Goal: Information Seeking & Learning: Learn about a topic

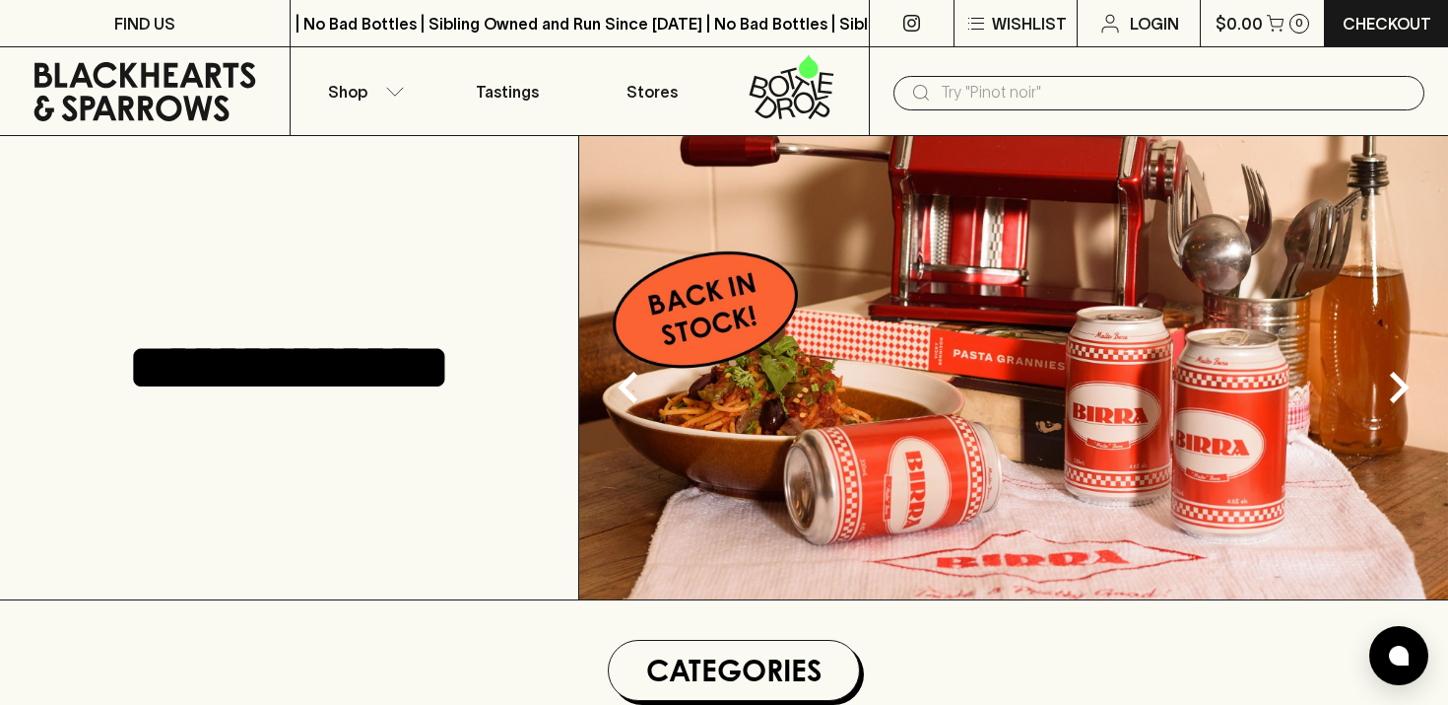
scroll to position [629, 0]
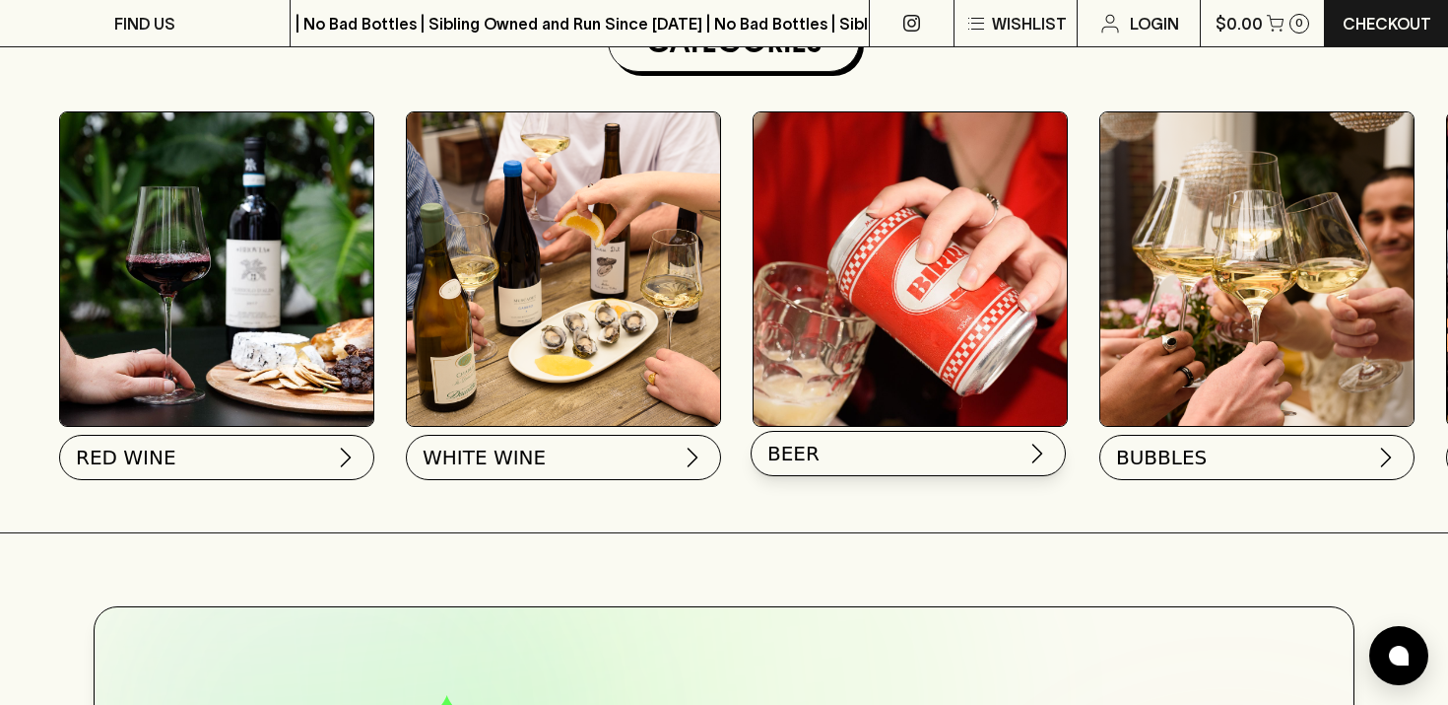
click at [788, 460] on span "BEER" at bounding box center [794, 453] width 52 height 28
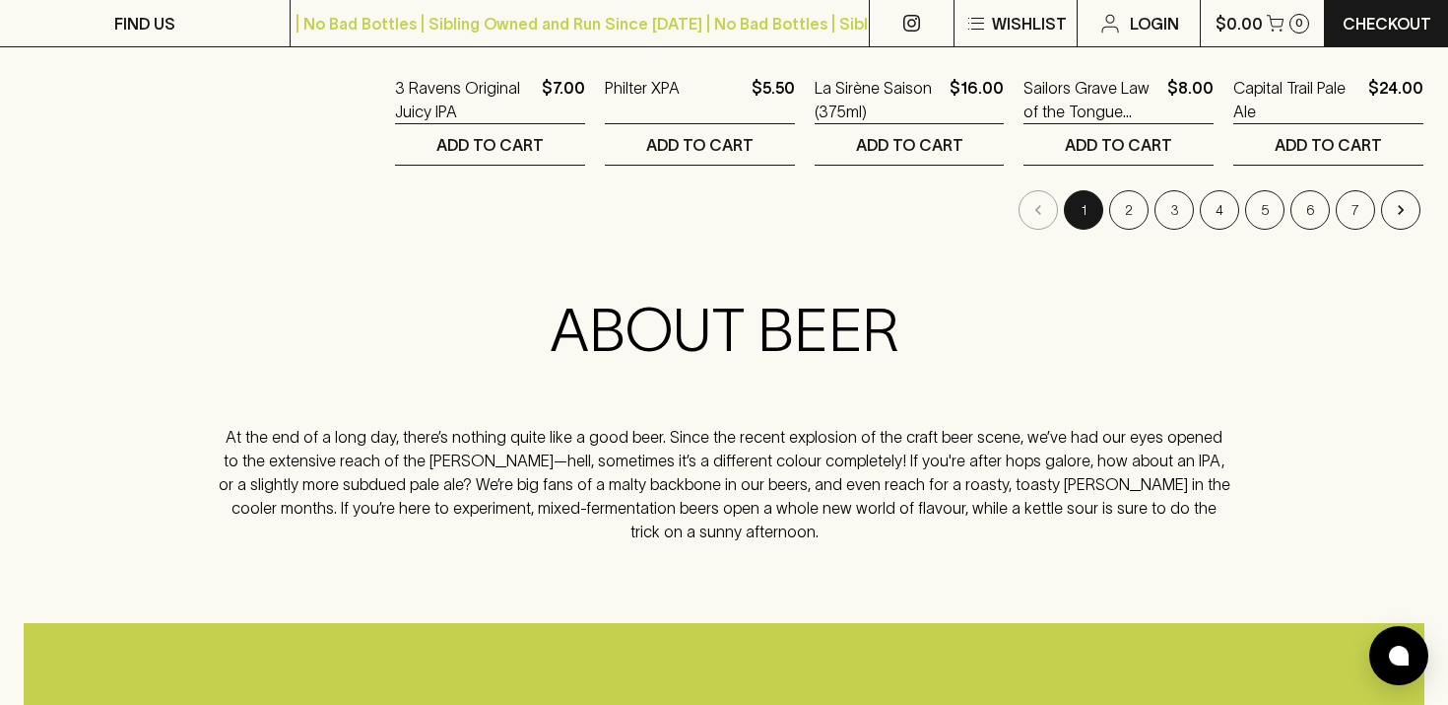
scroll to position [2245, 0]
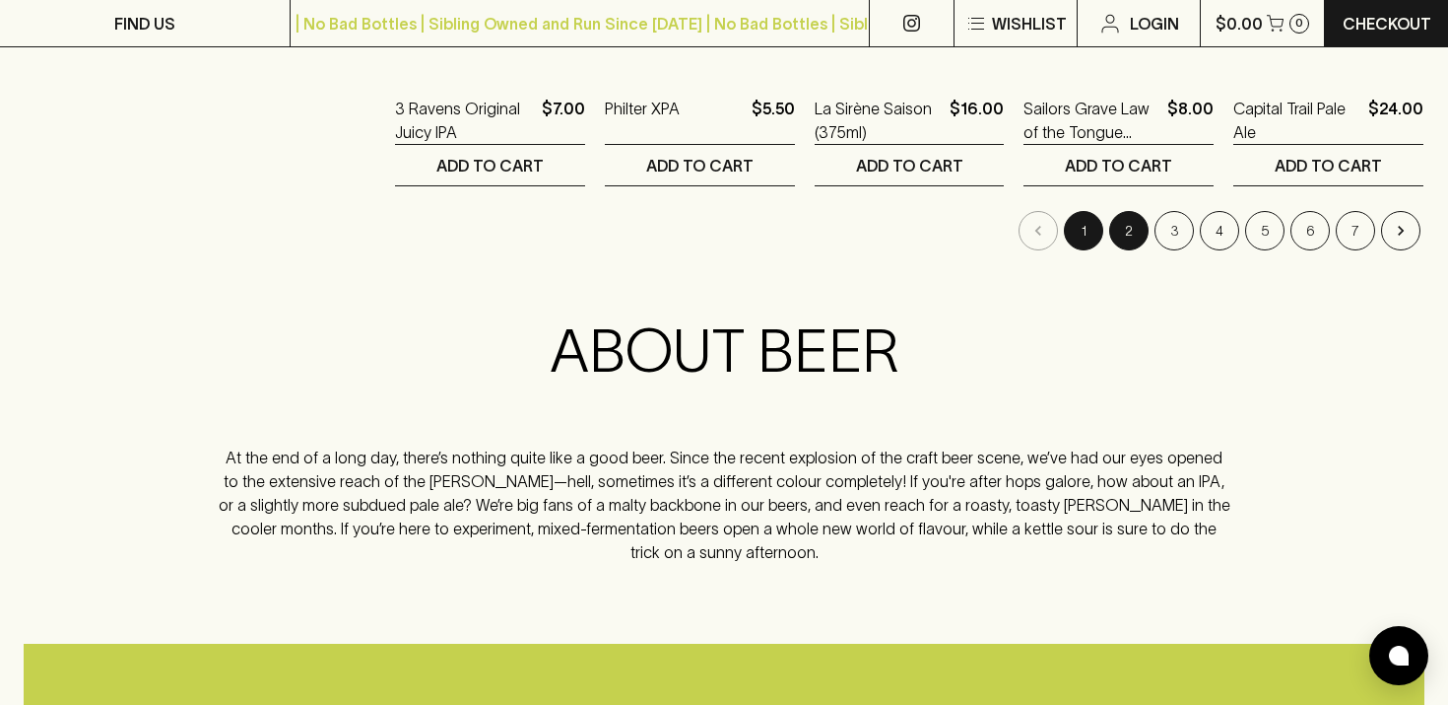
click at [1134, 229] on button "2" at bounding box center [1129, 230] width 39 height 39
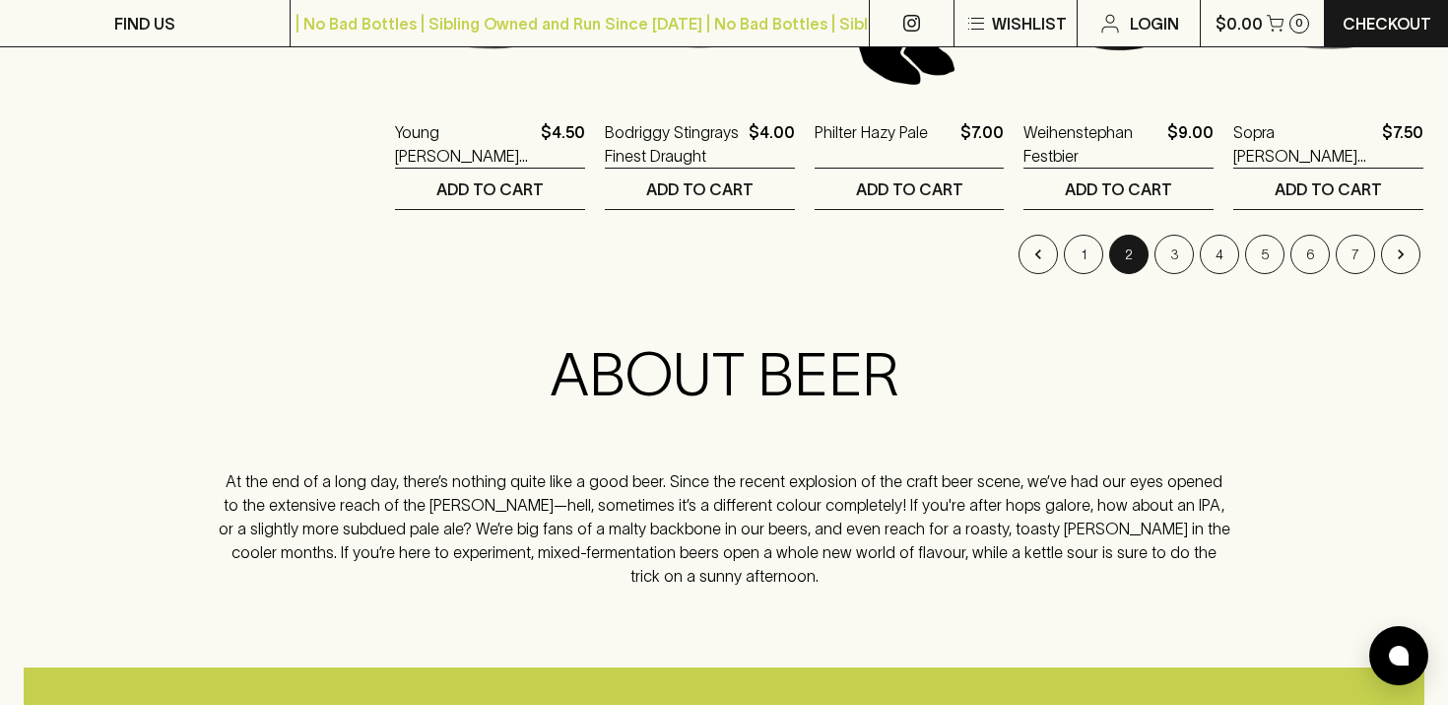
scroll to position [2188, 0]
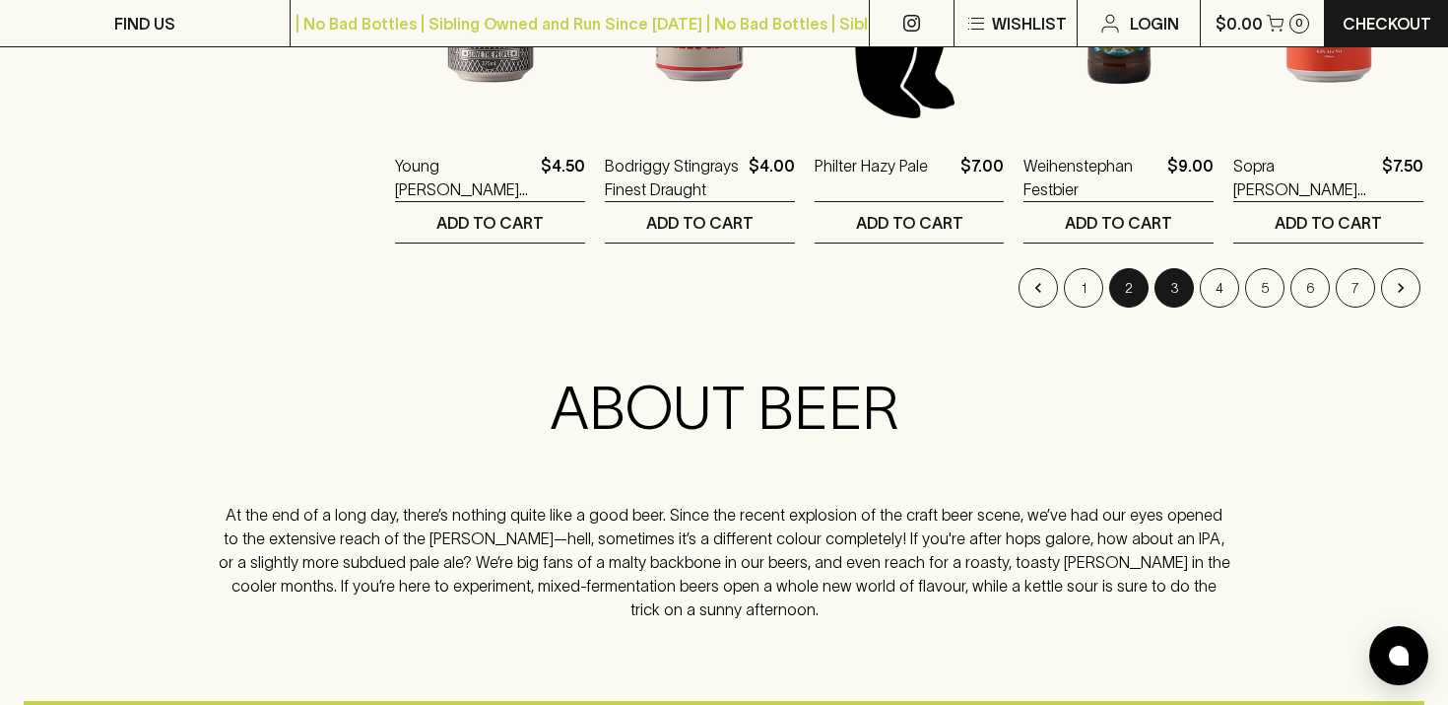
click at [1179, 301] on button "3" at bounding box center [1174, 287] width 39 height 39
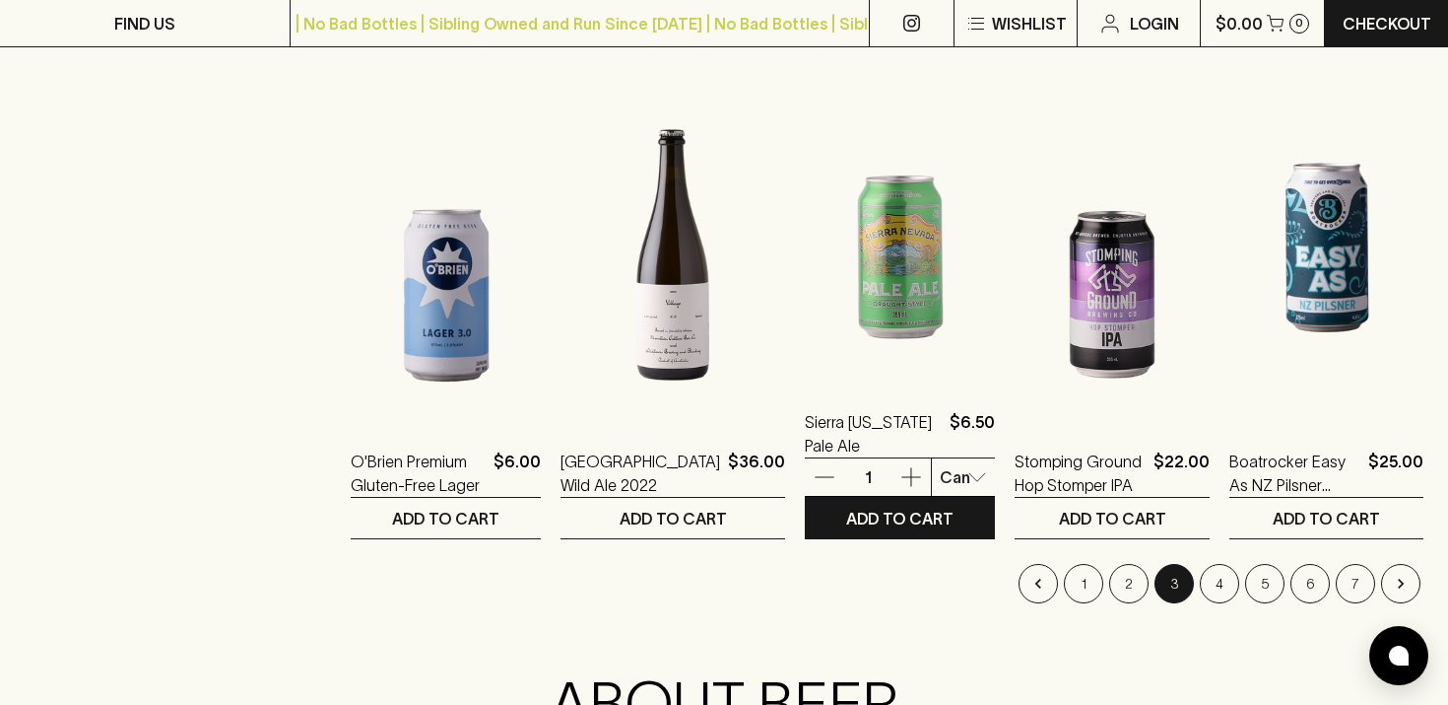
scroll to position [1978, 0]
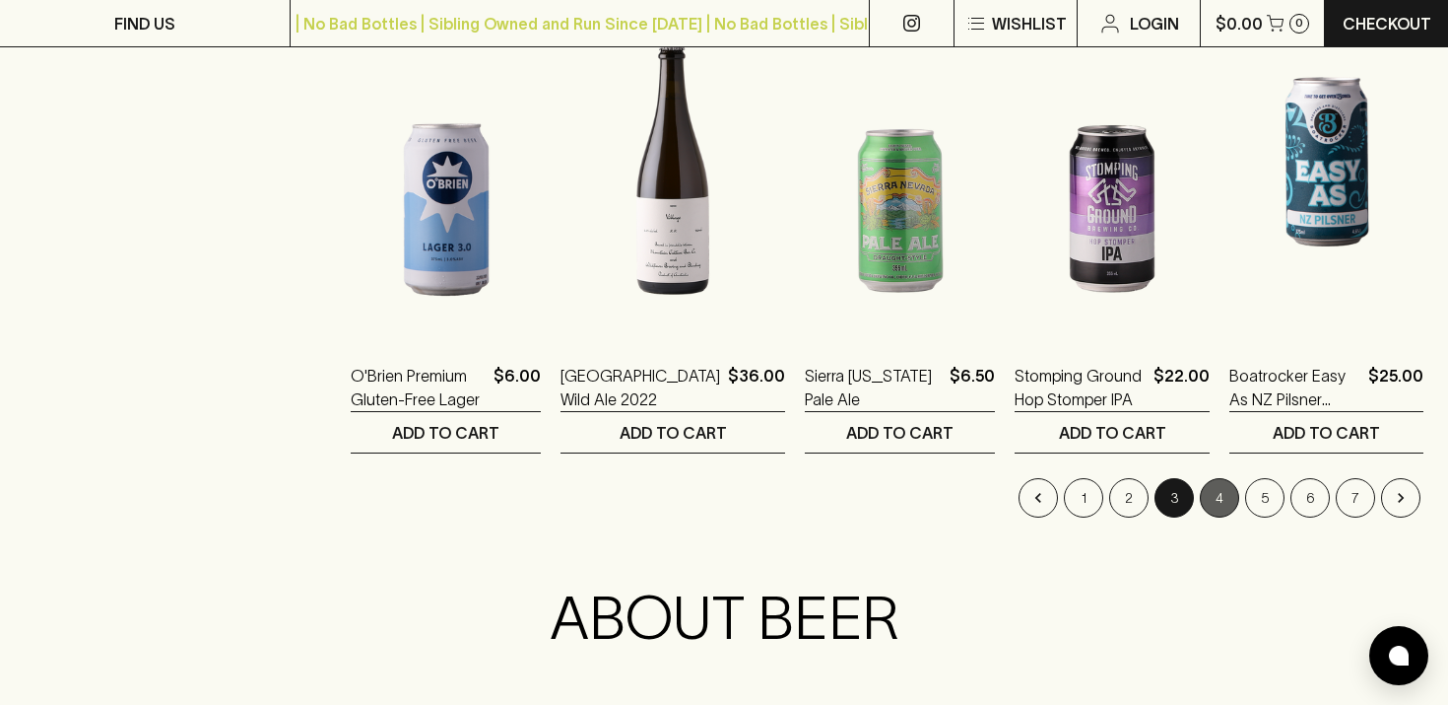
click at [1214, 505] on button "4" at bounding box center [1219, 497] width 39 height 39
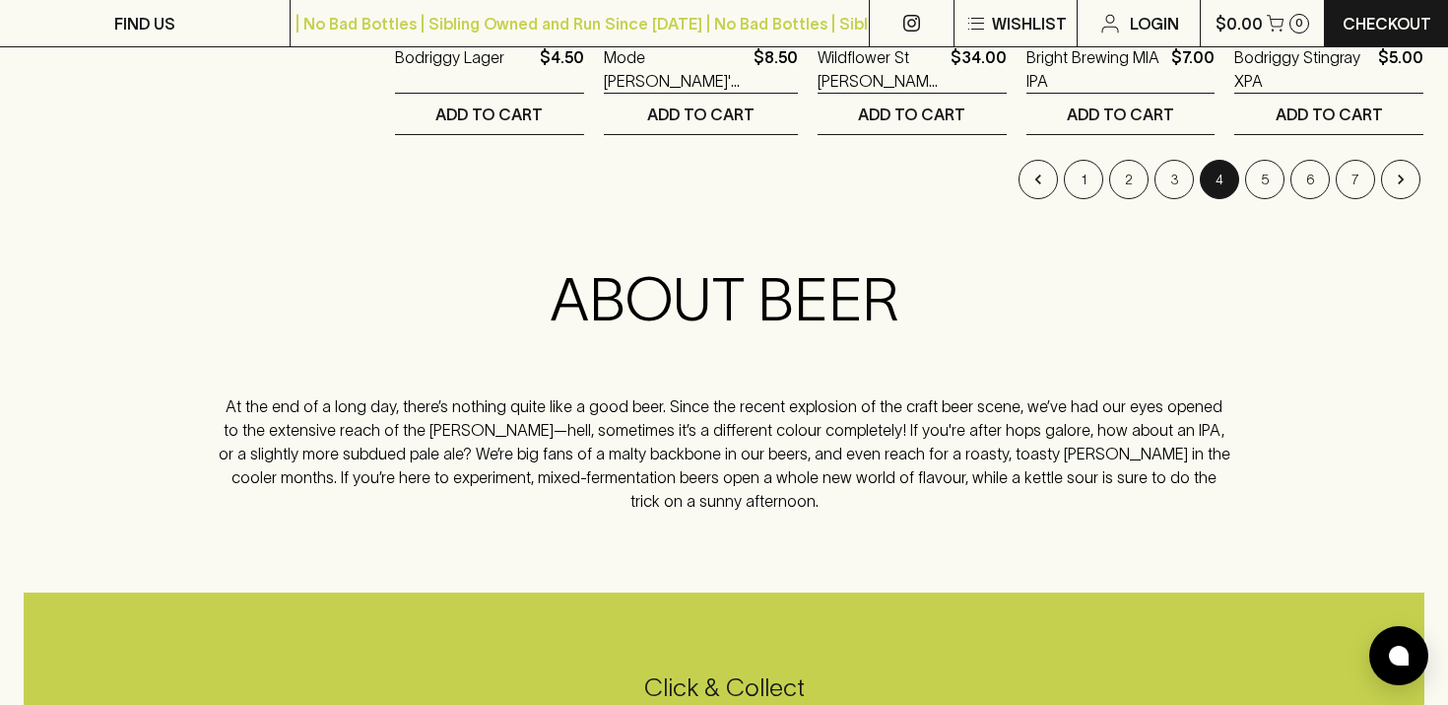
scroll to position [2295, 0]
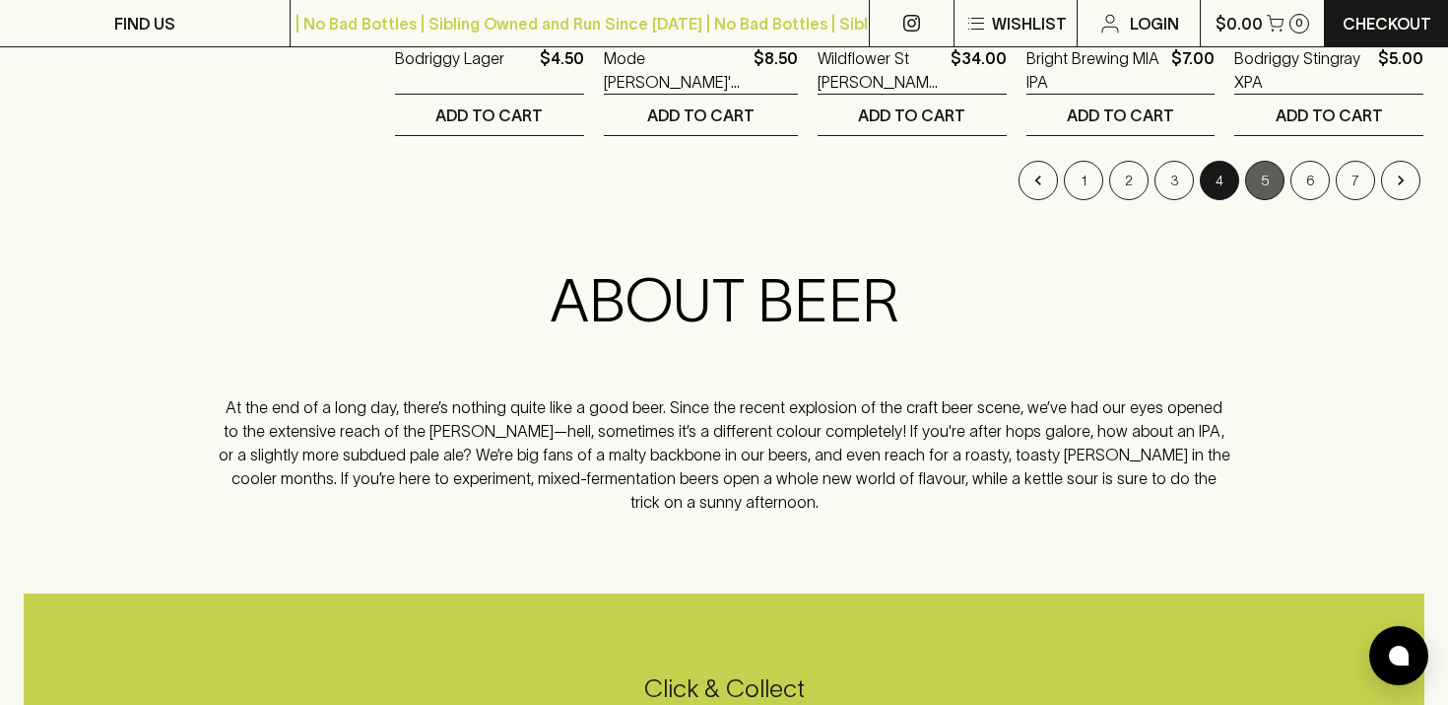
click at [1265, 181] on button "5" at bounding box center [1265, 180] width 39 height 39
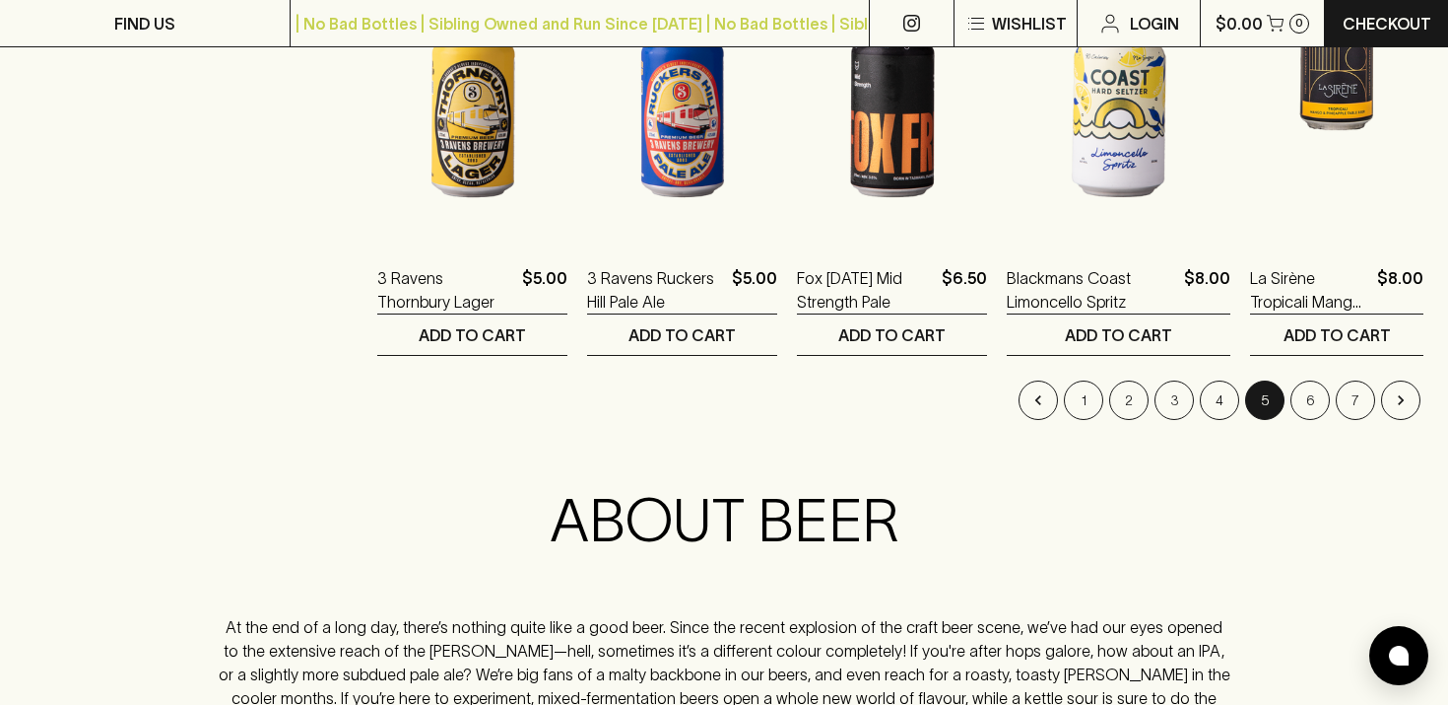
scroll to position [1935, 0]
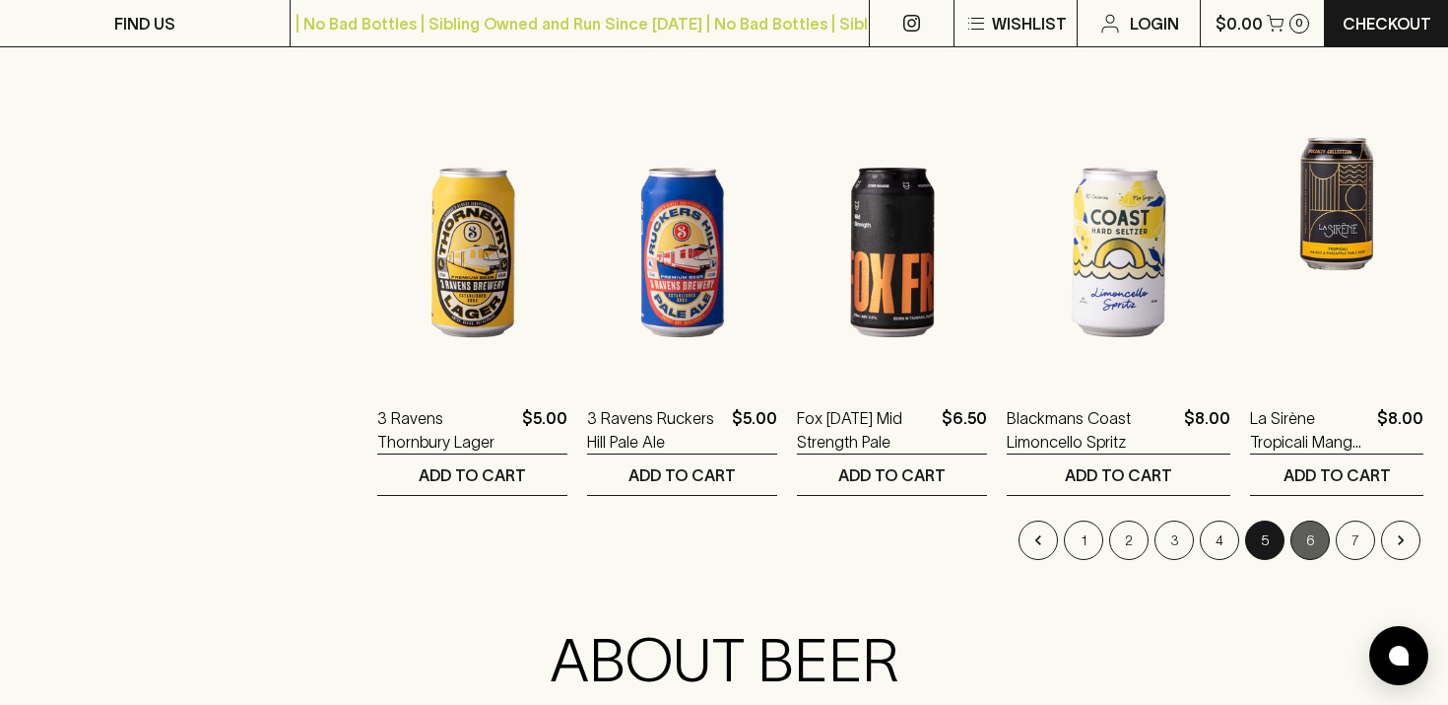
click at [1298, 538] on button "6" at bounding box center [1310, 539] width 39 height 39
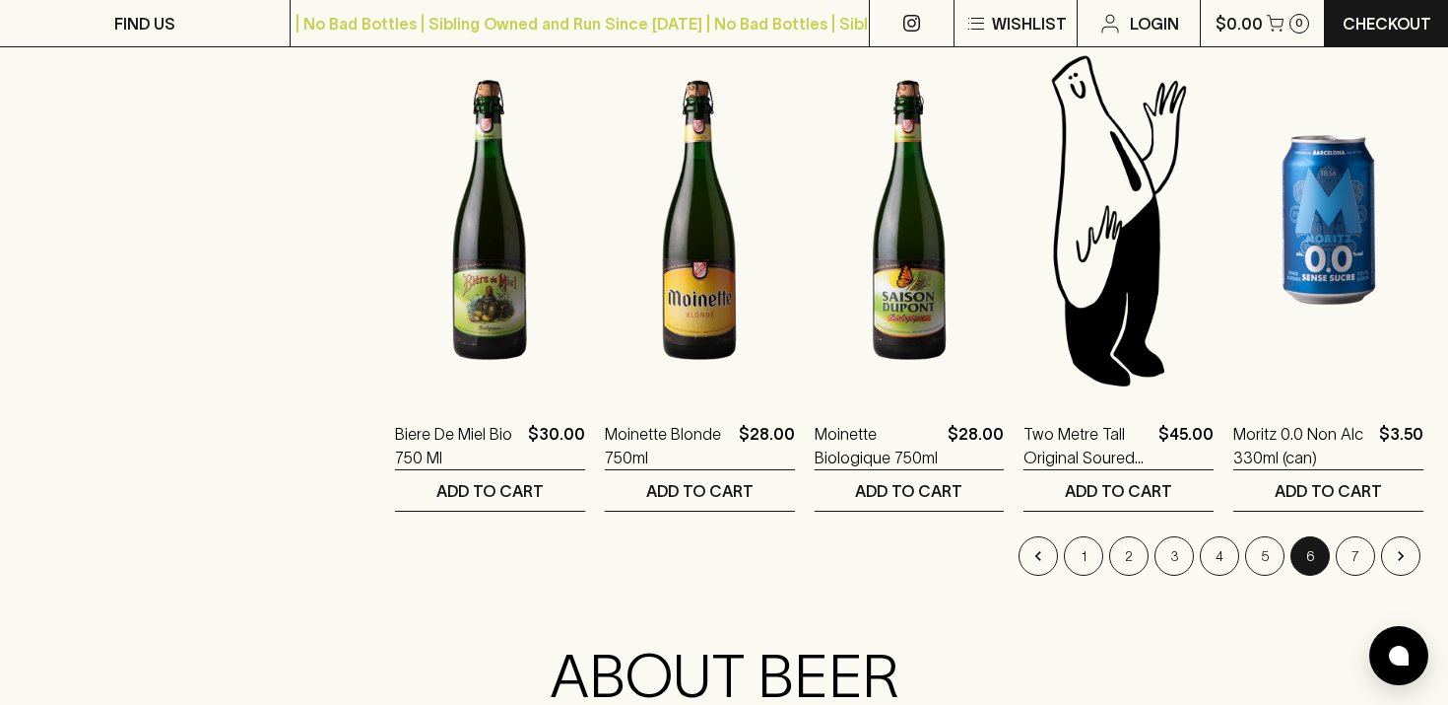
scroll to position [2142, 0]
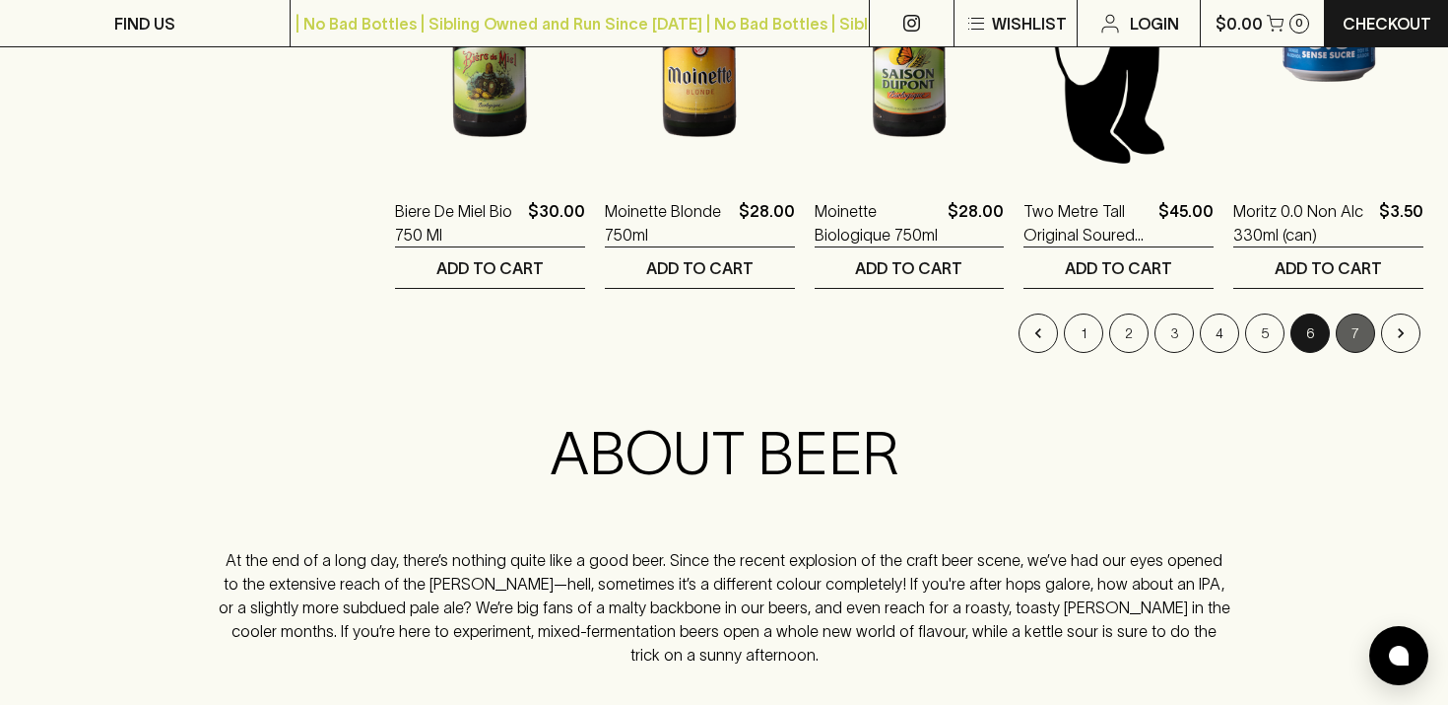
click at [1356, 336] on button "7" at bounding box center [1355, 332] width 39 height 39
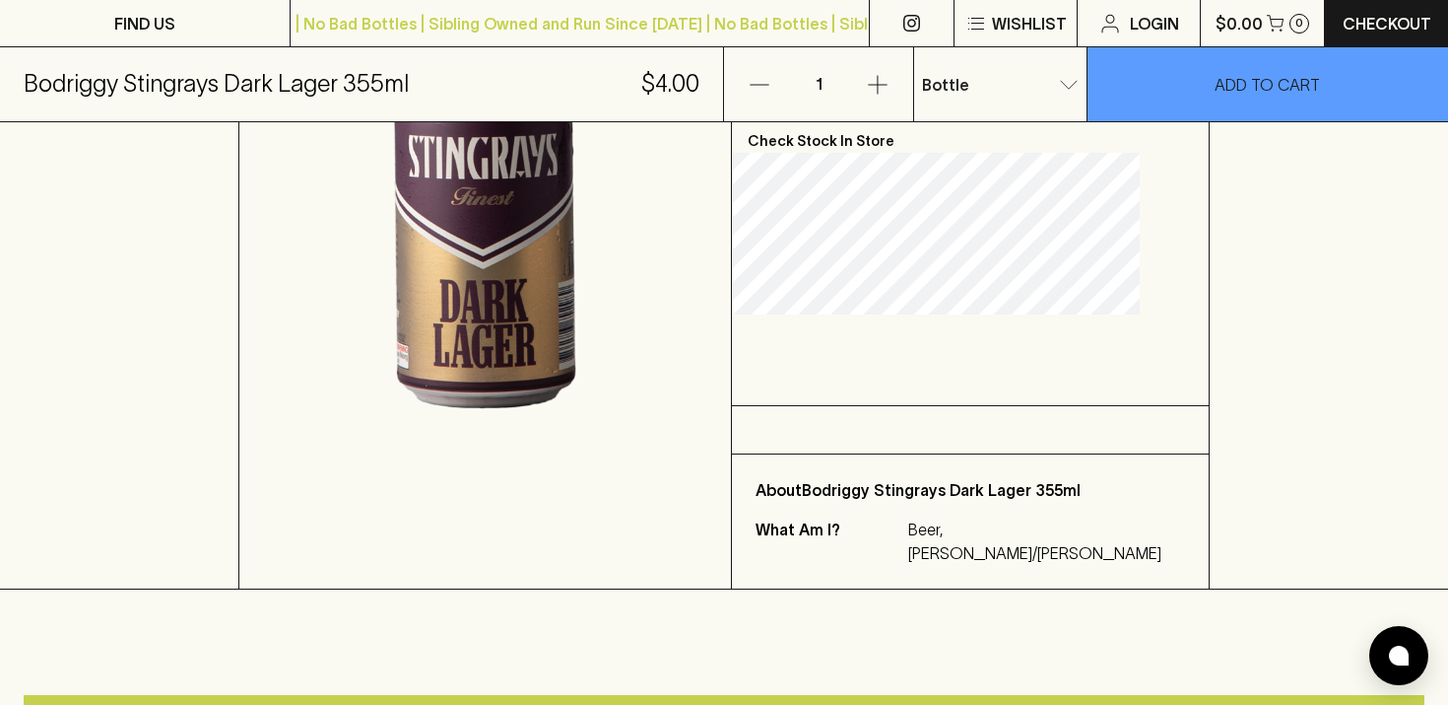
scroll to position [246, 0]
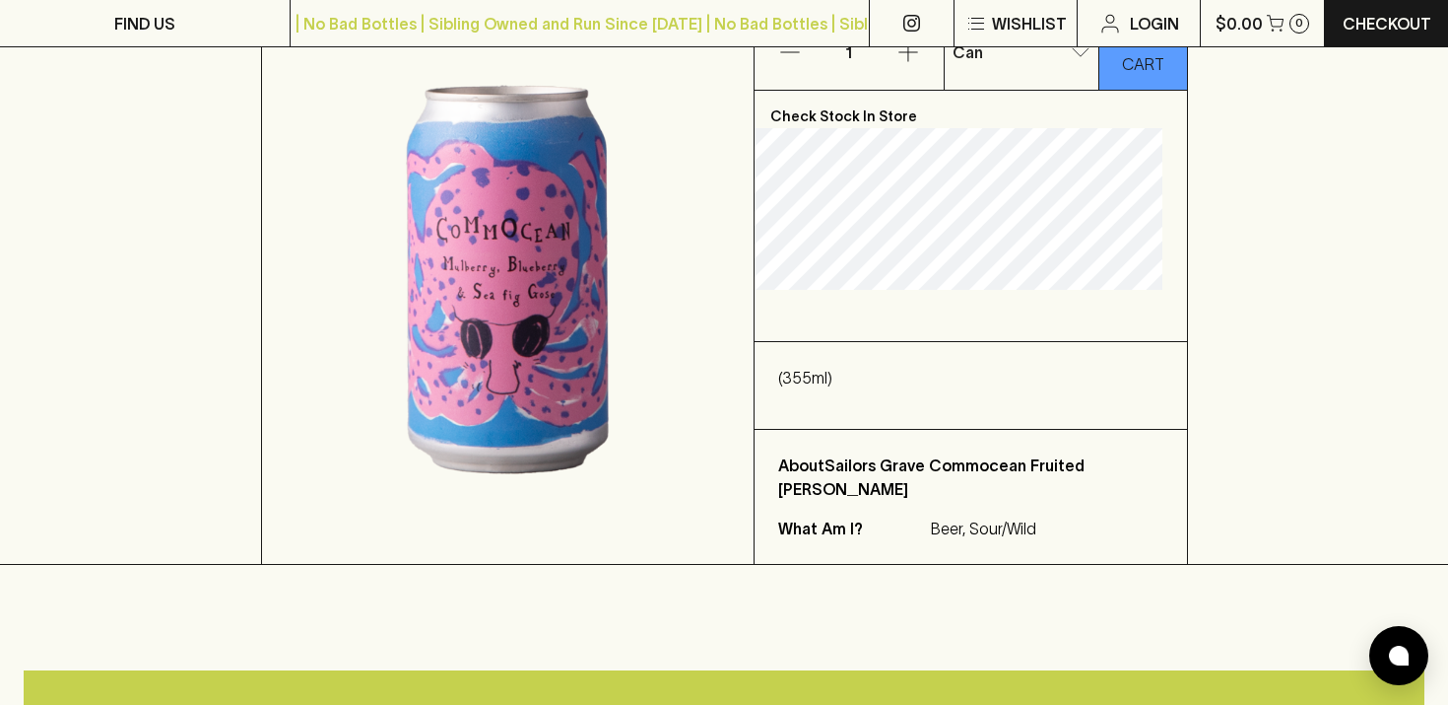
scroll to position [73, 0]
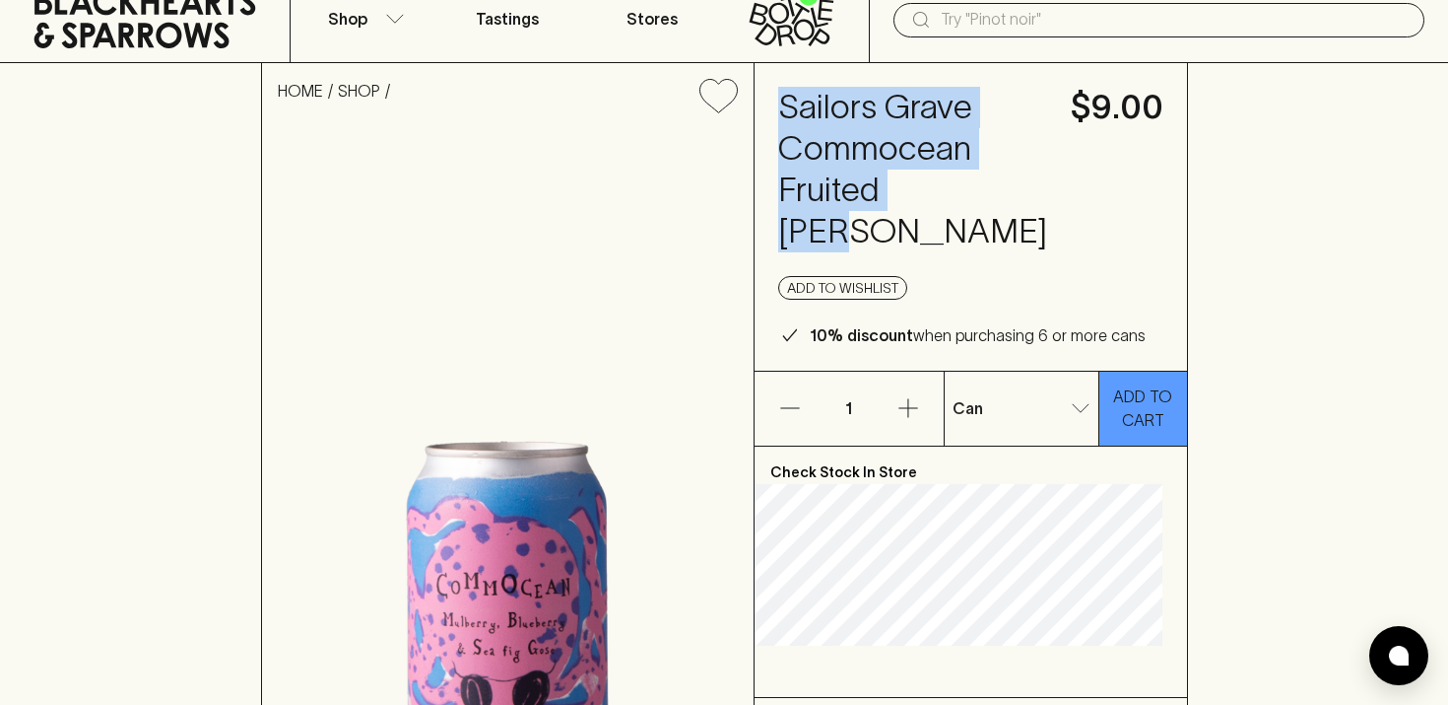
drag, startPoint x: 929, startPoint y: 179, endPoint x: 793, endPoint y: 97, distance: 159.2
click at [793, 97] on h4 "Sailors Grave Commocean Fruited [PERSON_NAME]" at bounding box center [912, 170] width 269 height 166
copy h4 "Sailors Grave Commocean Fruited [PERSON_NAME]"
